Goal: Information Seeking & Learning: Learn about a topic

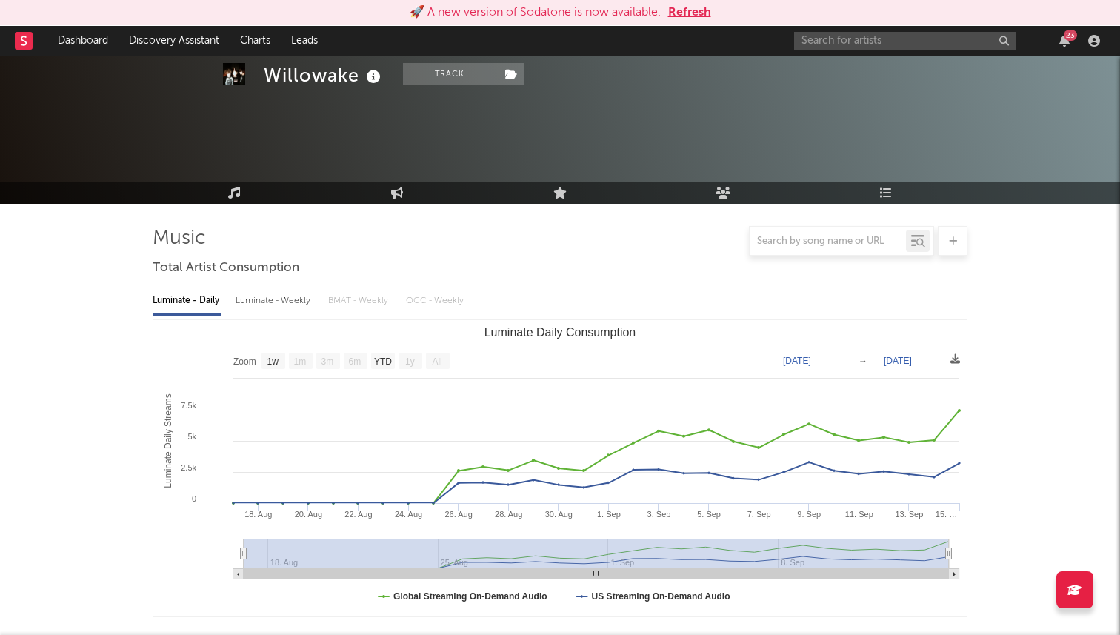
select select "1w"
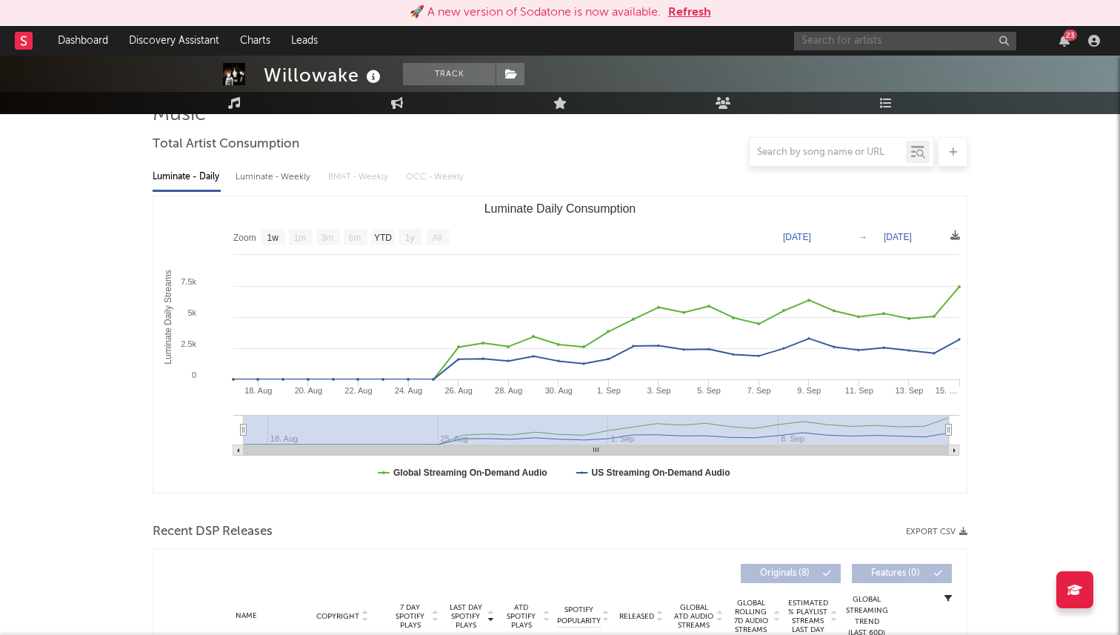
click at [842, 43] on input "text" at bounding box center [905, 41] width 222 height 19
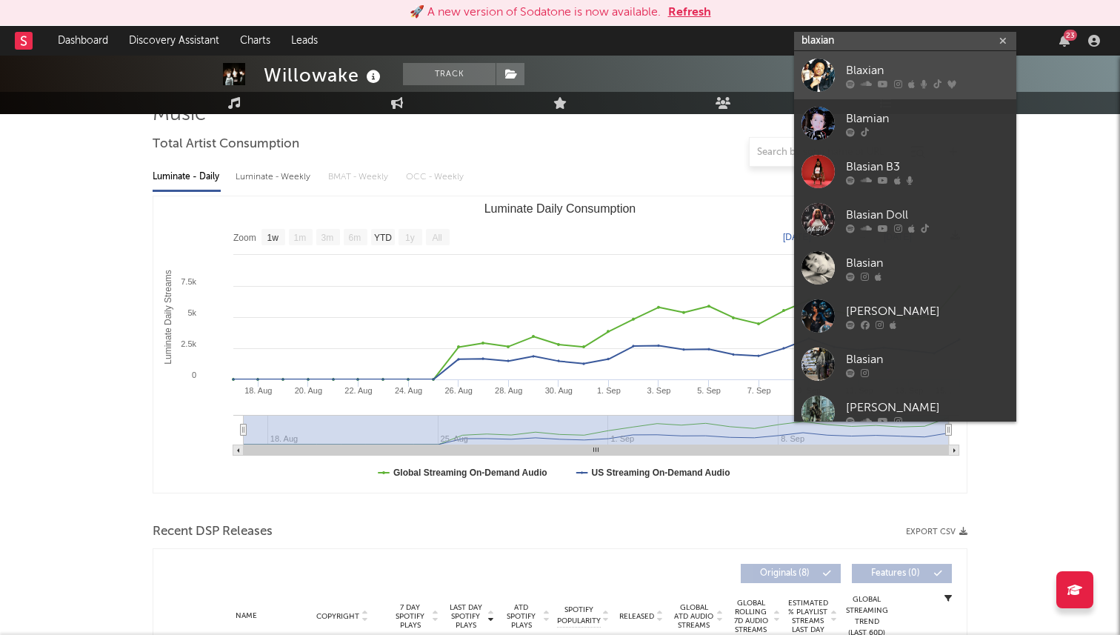
type input "blaxian"
click at [843, 67] on link "Blaxian" at bounding box center [905, 75] width 222 height 48
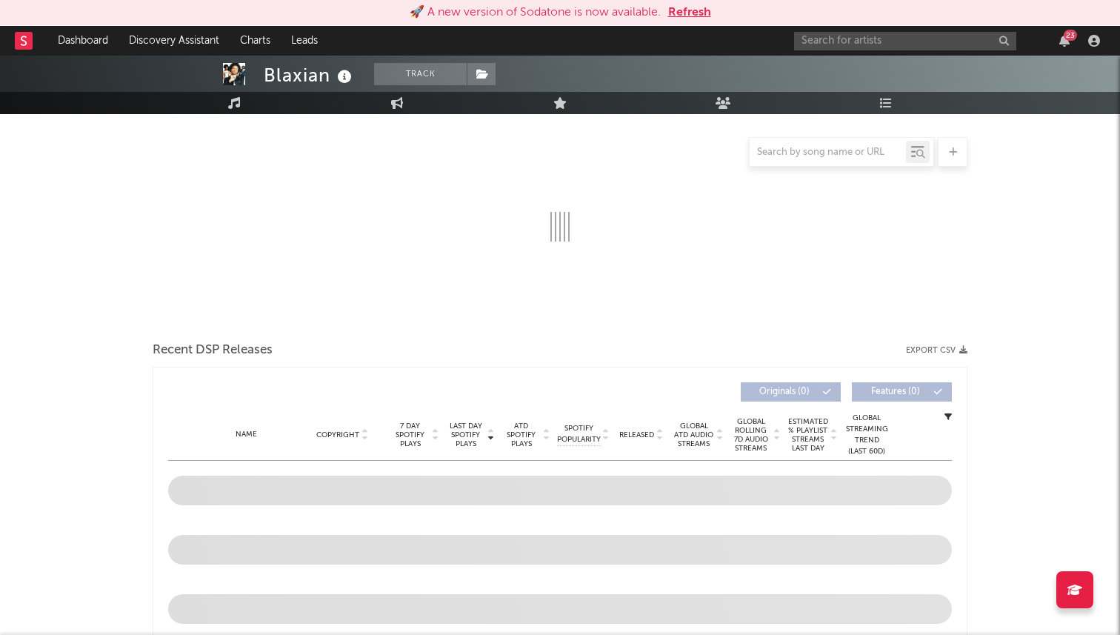
select select "6m"
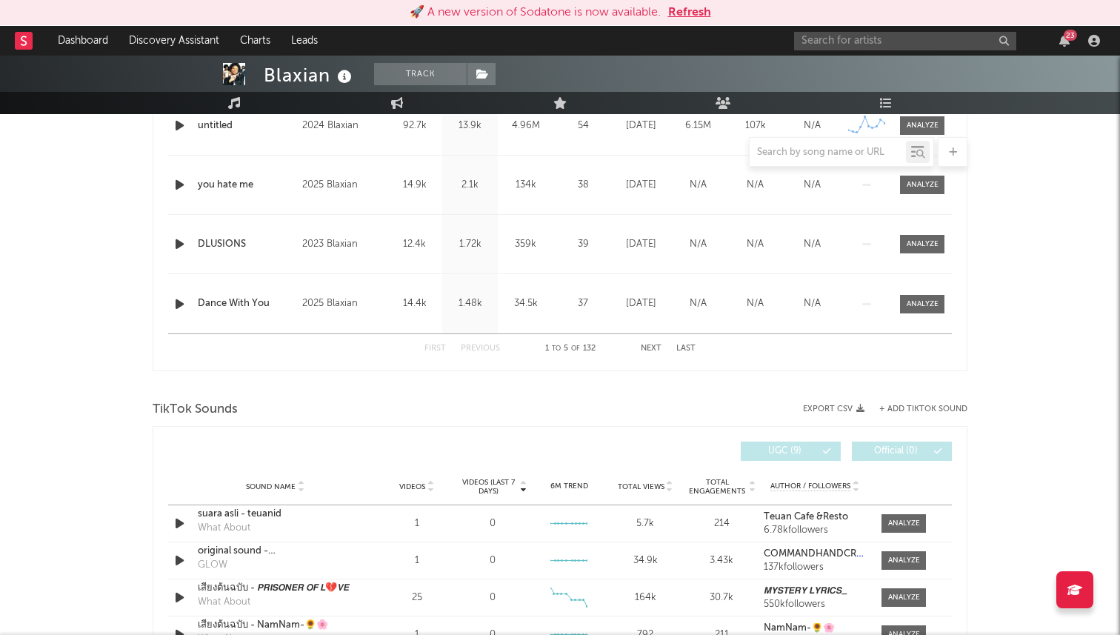
scroll to position [731, 0]
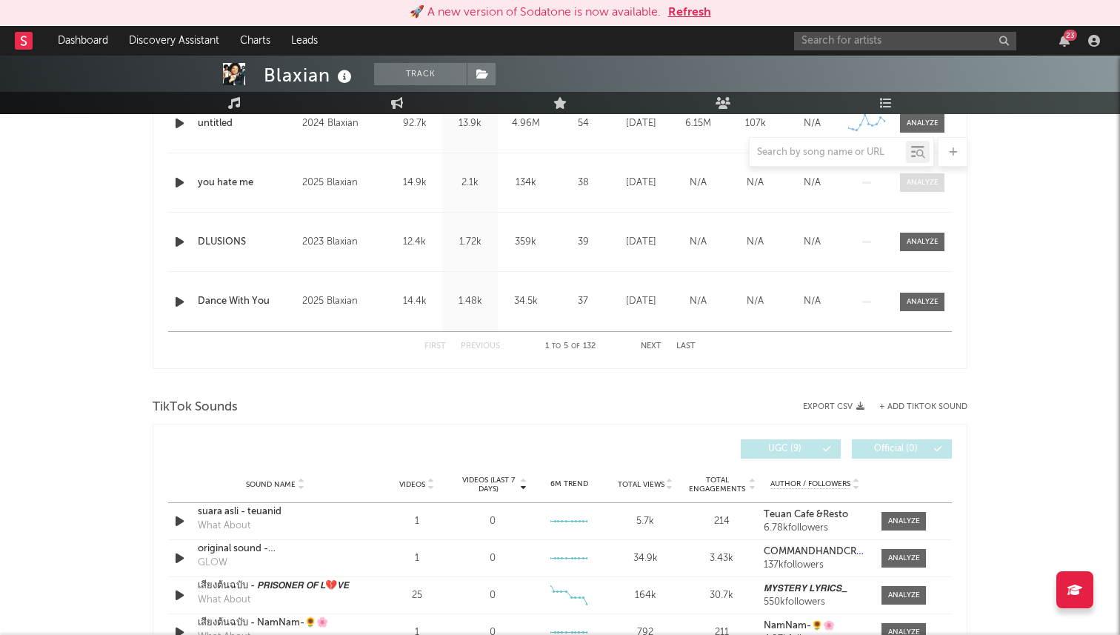
click at [919, 184] on div at bounding box center [923, 182] width 32 height 11
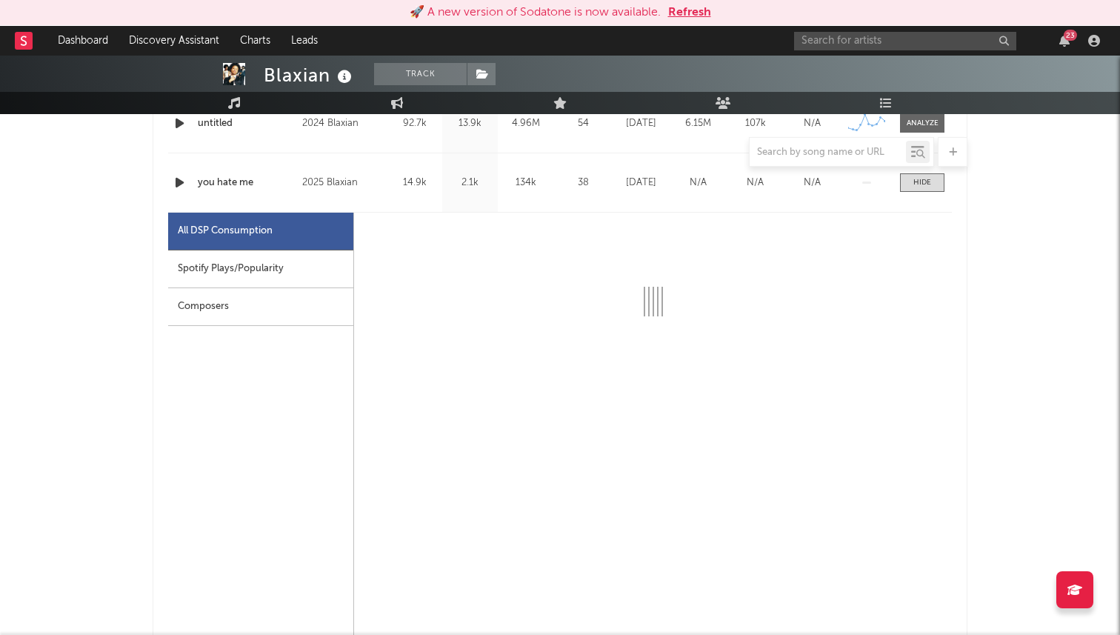
select select "1w"
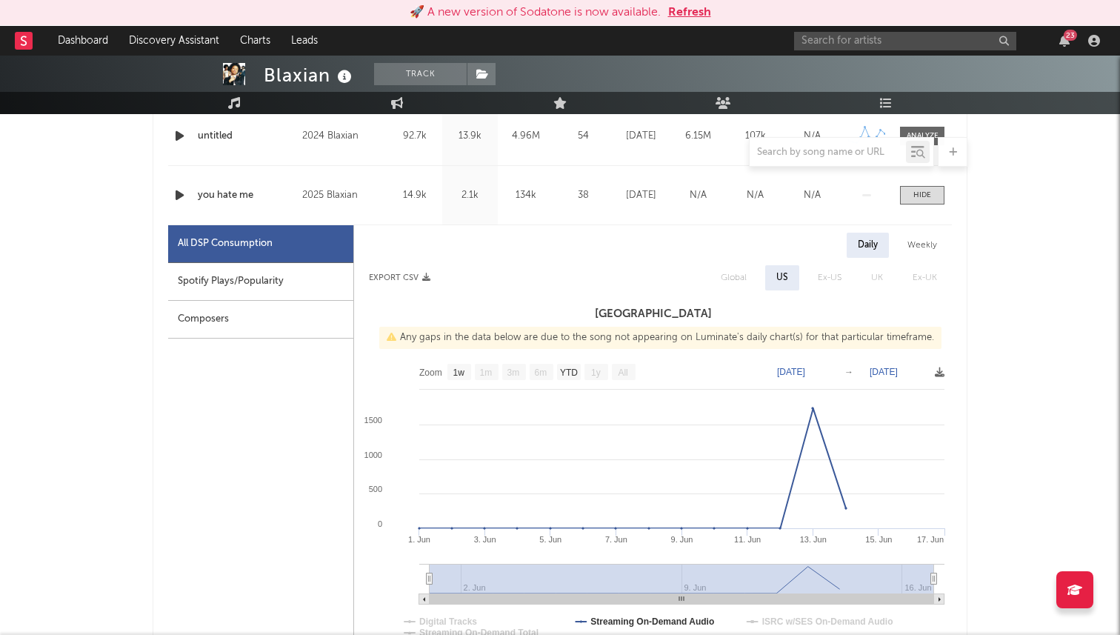
scroll to position [717, 0]
click at [850, 50] on div "23" at bounding box center [949, 41] width 311 height 30
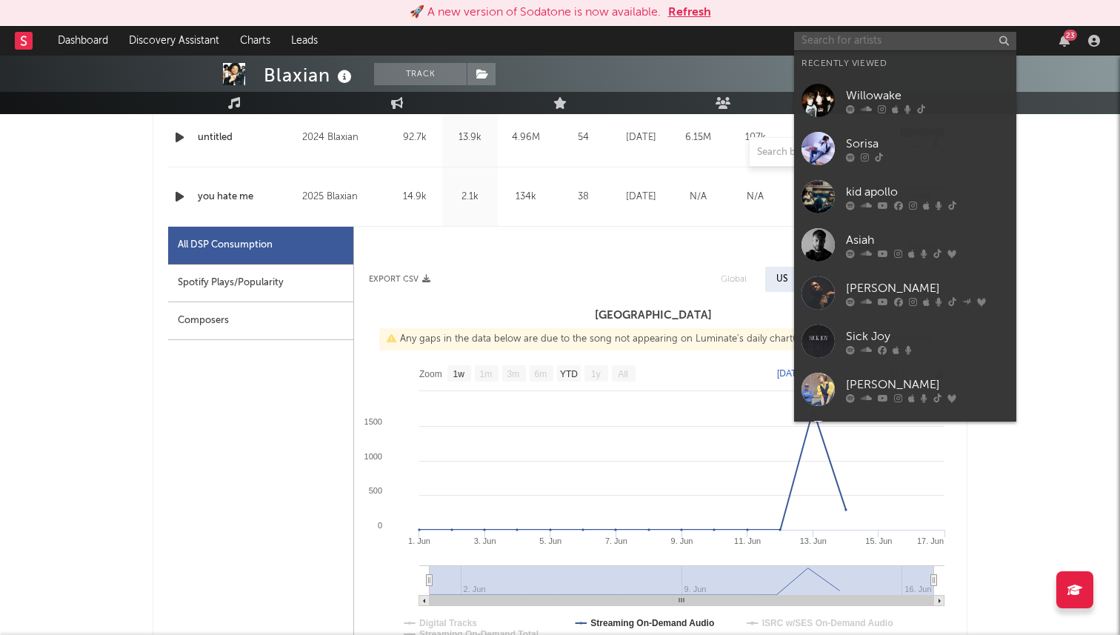
click at [850, 44] on input "text" at bounding box center [905, 41] width 222 height 19
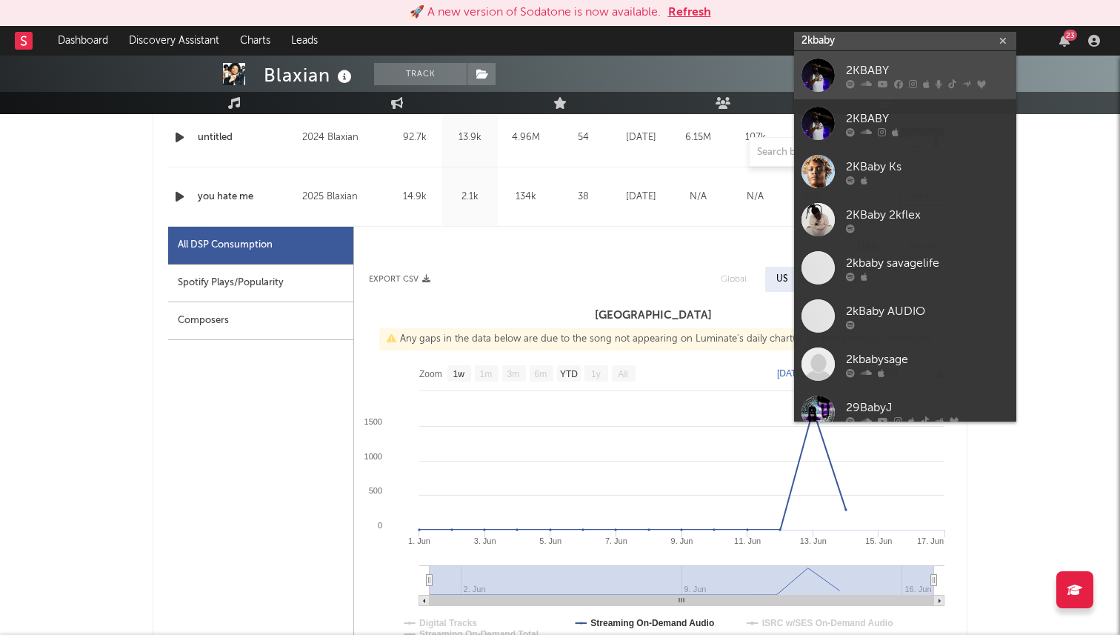
type input "2kbaby"
click at [864, 67] on div "2KBABY" at bounding box center [927, 70] width 163 height 18
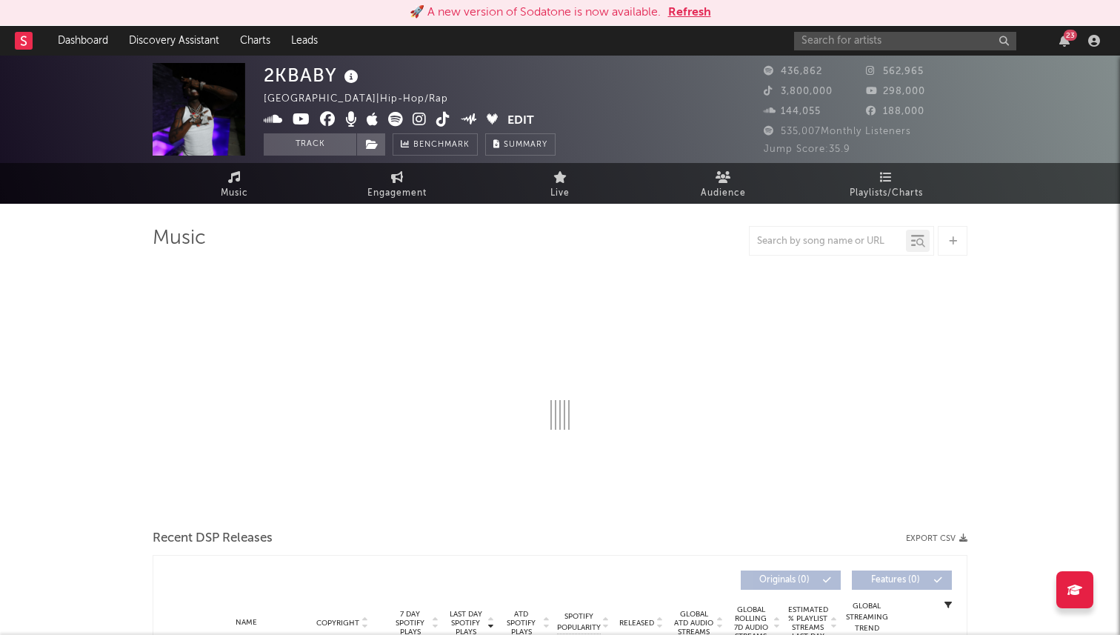
select select "6m"
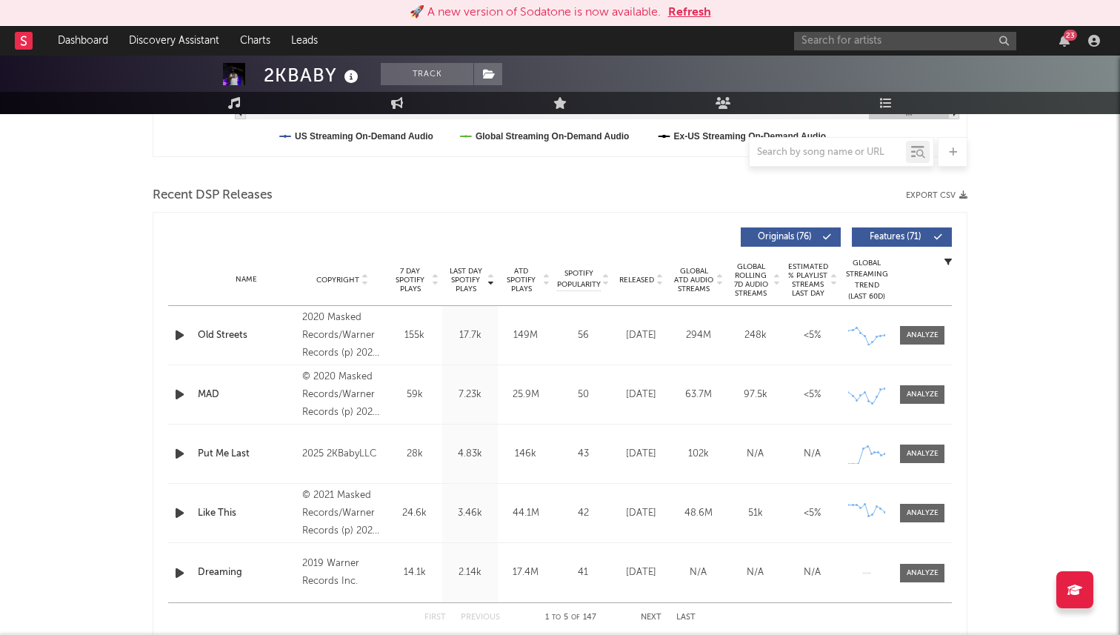
scroll to position [459, 0]
